Goal: Task Accomplishment & Management: Use online tool/utility

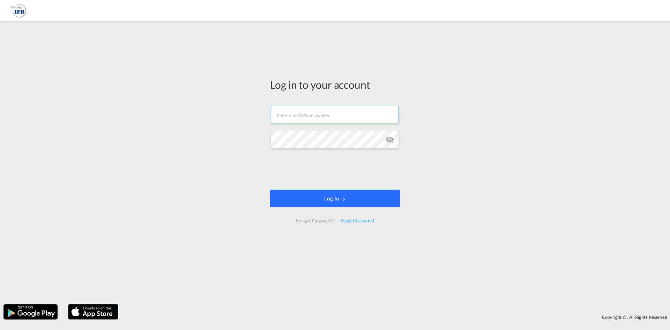
type input "[PERSON_NAME][EMAIL_ADDRESS][PERSON_NAME][DOMAIN_NAME]"
click at [348, 207] on button "Log In" at bounding box center [335, 198] width 130 height 17
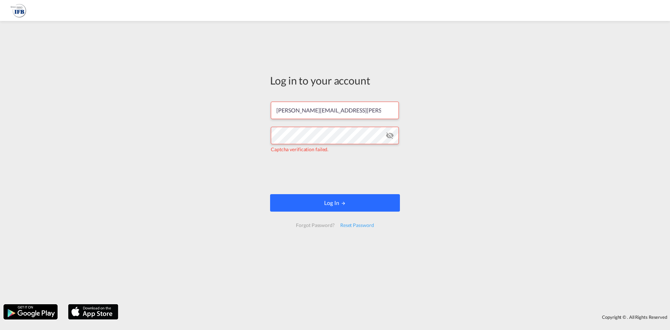
click at [377, 200] on button "Log In" at bounding box center [335, 202] width 130 height 17
